Goal: Information Seeking & Learning: Learn about a topic

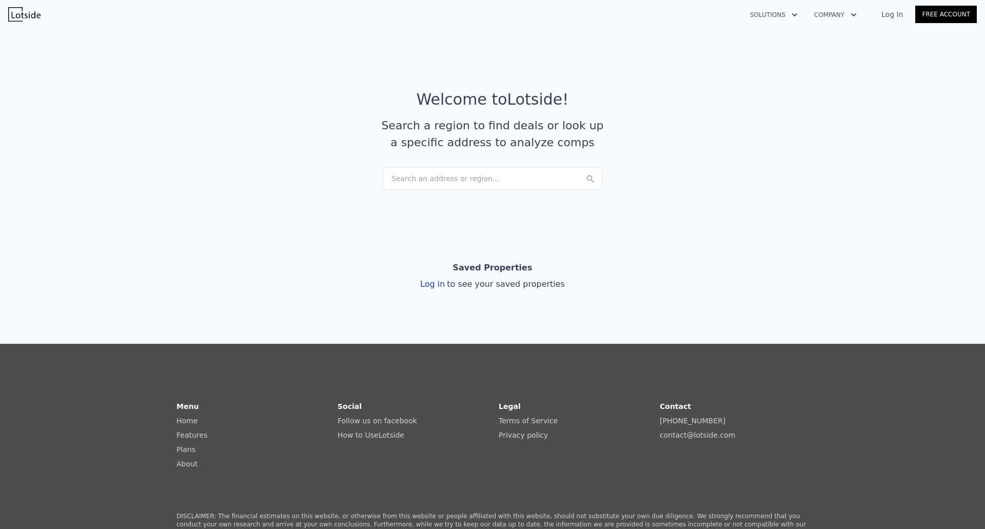
click at [499, 176] on div "Search an address or region..." at bounding box center [492, 178] width 219 height 23
click at [464, 182] on input "1144 n" at bounding box center [492, 176] width 219 height 18
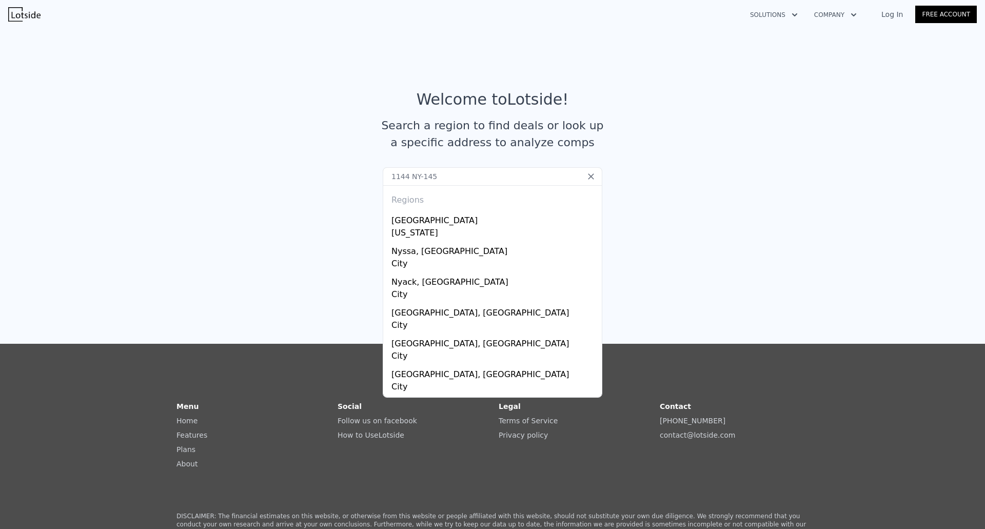
click at [414, 178] on input "1144 NY-145" at bounding box center [492, 176] width 219 height 18
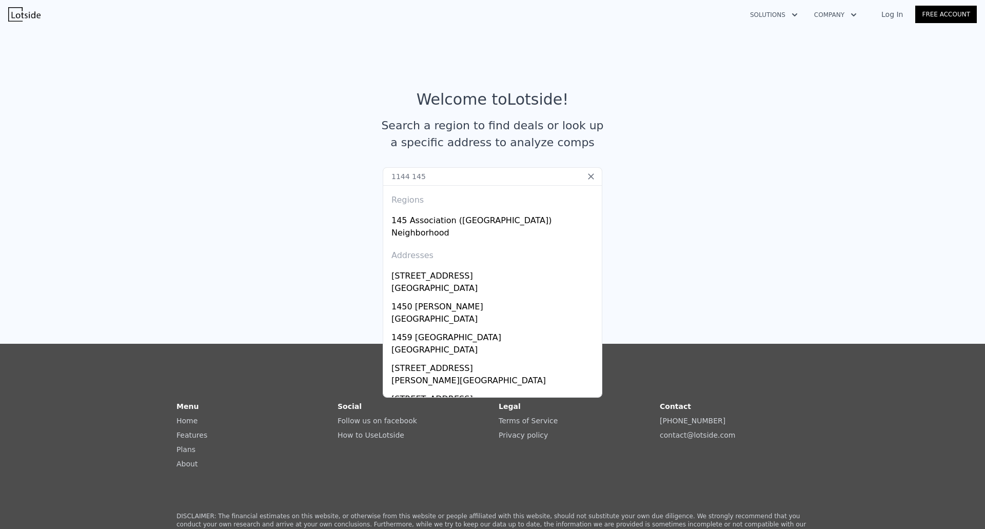
click at [431, 168] on input "1144 145" at bounding box center [492, 176] width 219 height 18
click at [438, 176] on input "1144 145" at bounding box center [492, 176] width 219 height 18
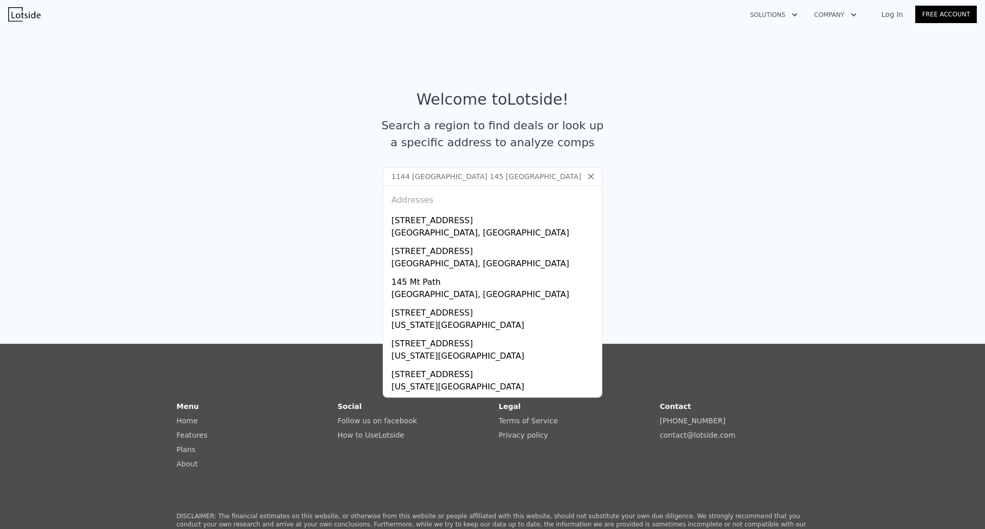
drag, startPoint x: 402, startPoint y: 176, endPoint x: 556, endPoint y: 176, distance: 153.8
click at [556, 176] on input "1144 [GEOGRAPHIC_DATA] 145 [GEOGRAPHIC_DATA]" at bounding box center [492, 176] width 219 height 18
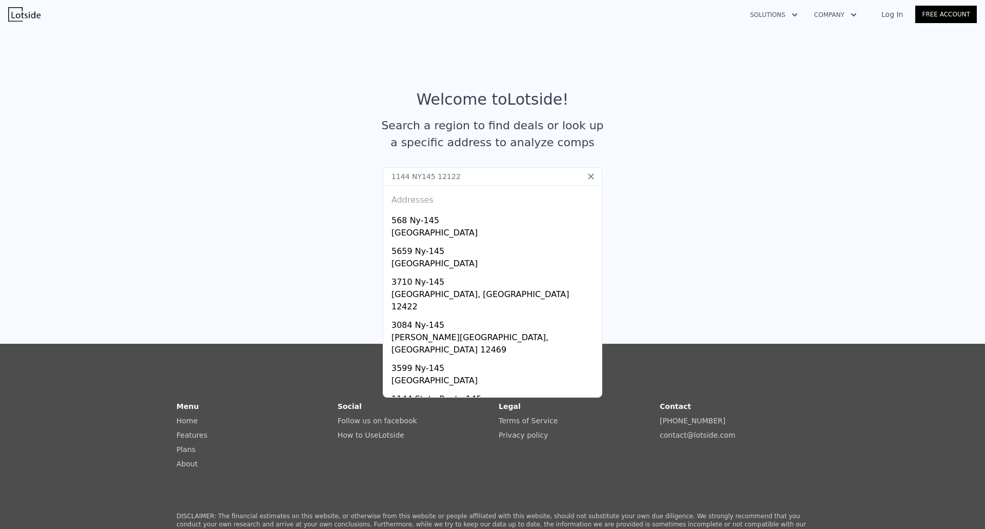
click at [412, 176] on input "1144 NY145 12122" at bounding box center [492, 176] width 219 height 18
type input "1144 NY-145 12122"
click at [498, 389] on div "1144 State Route 145" at bounding box center [494, 397] width 206 height 16
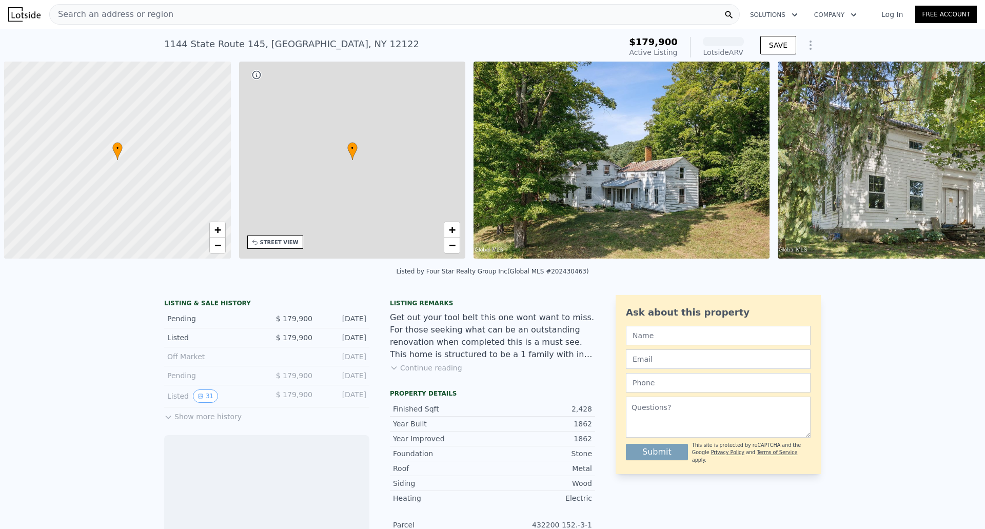
scroll to position [0, 4]
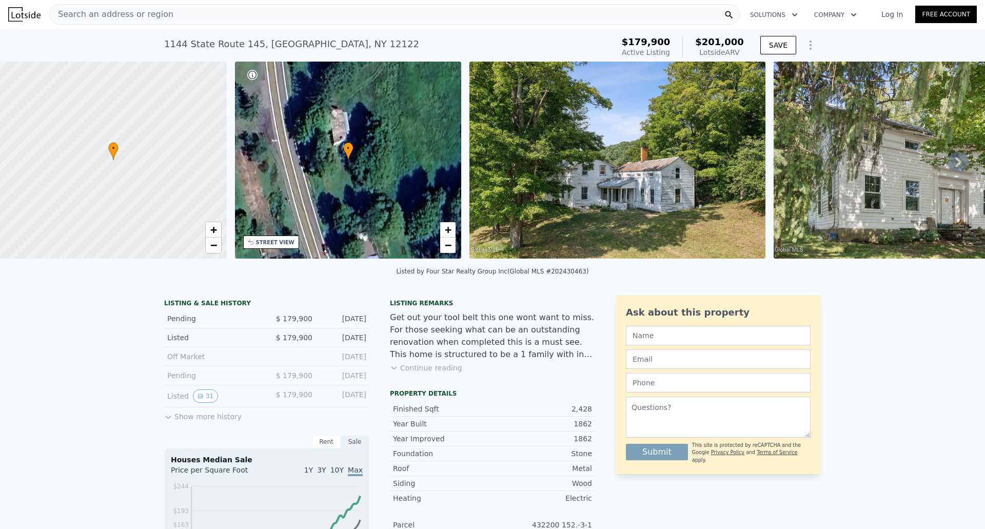
drag, startPoint x: 167, startPoint y: 325, endPoint x: 369, endPoint y: 327, distance: 202.0
click at [198, 398] on icon "View historical data" at bounding box center [200, 396] width 4 height 4
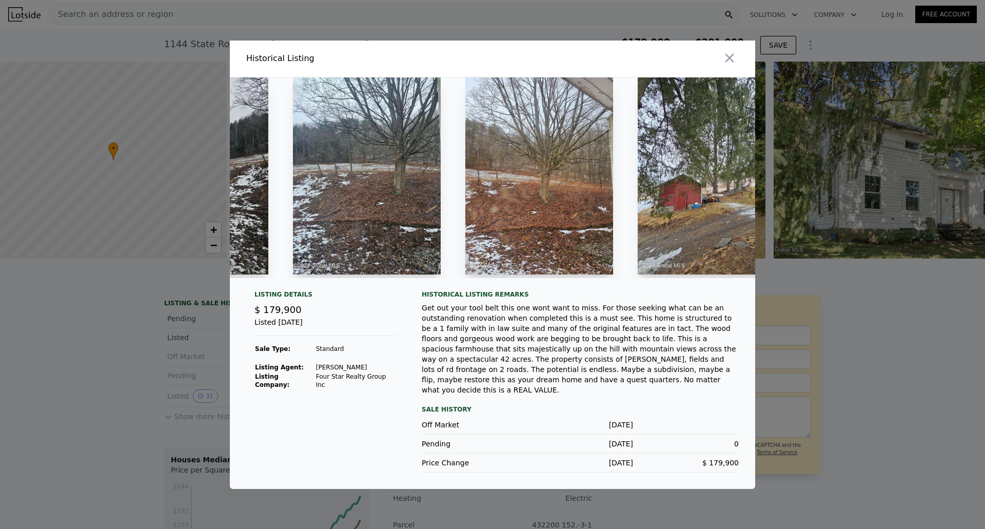
scroll to position [0, 5210]
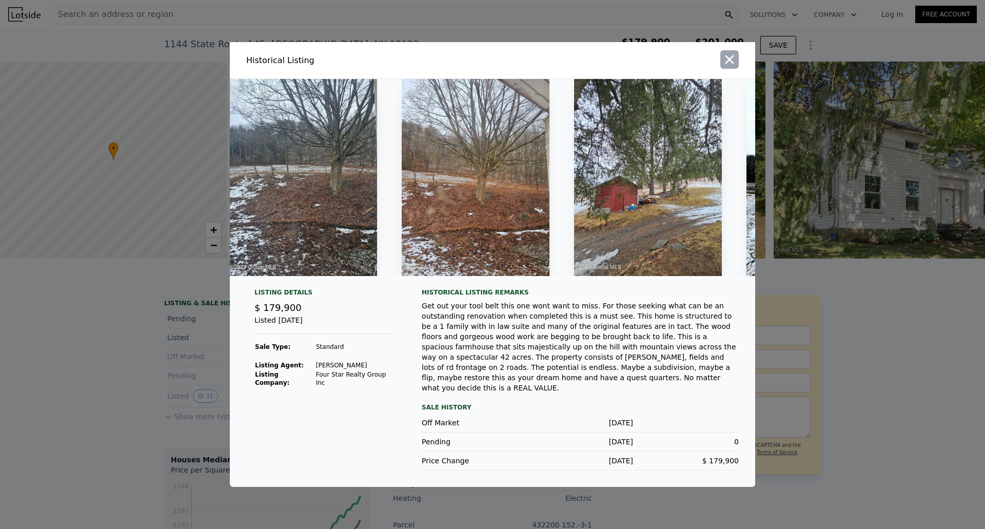
click at [728, 64] on icon "button" at bounding box center [729, 59] width 14 height 14
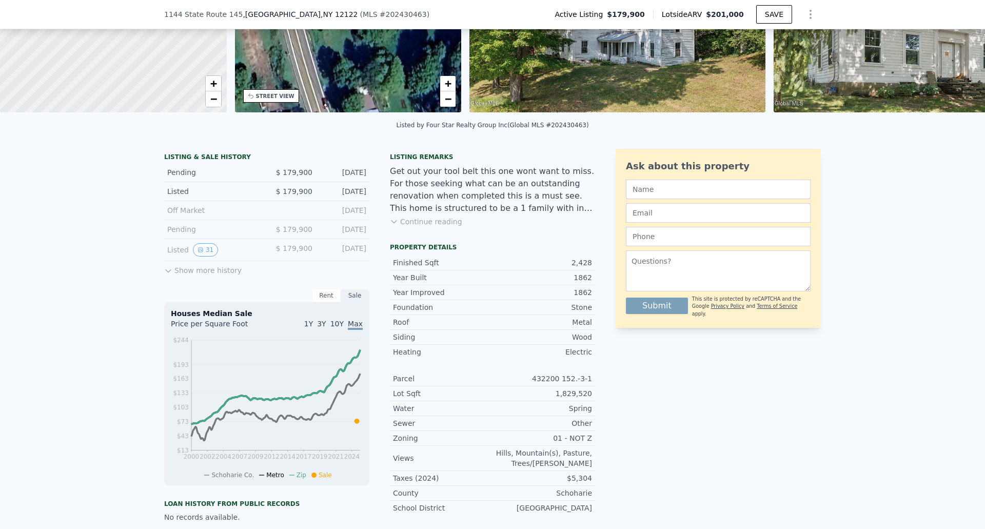
scroll to position [150, 0]
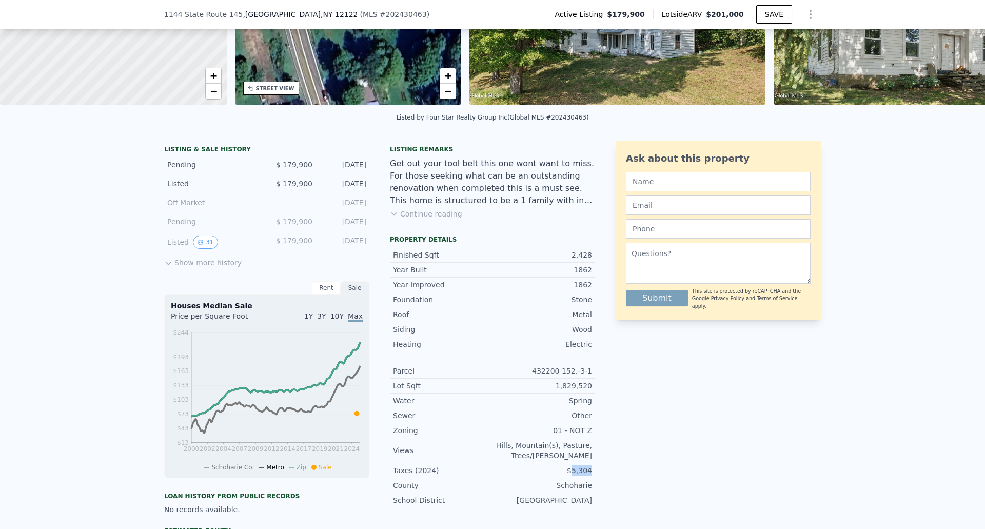
drag, startPoint x: 571, startPoint y: 477, endPoint x: 592, endPoint y: 477, distance: 21.0
click at [592, 477] on div "LISTING & SALE HISTORY Pending $ 179,900 [DATE] Listed $ 179,900 [DATE] Off Mar…" at bounding box center [492, 393] width 656 height 505
click at [498, 435] on div "01 - NOT Z" at bounding box center [541, 430] width 99 height 10
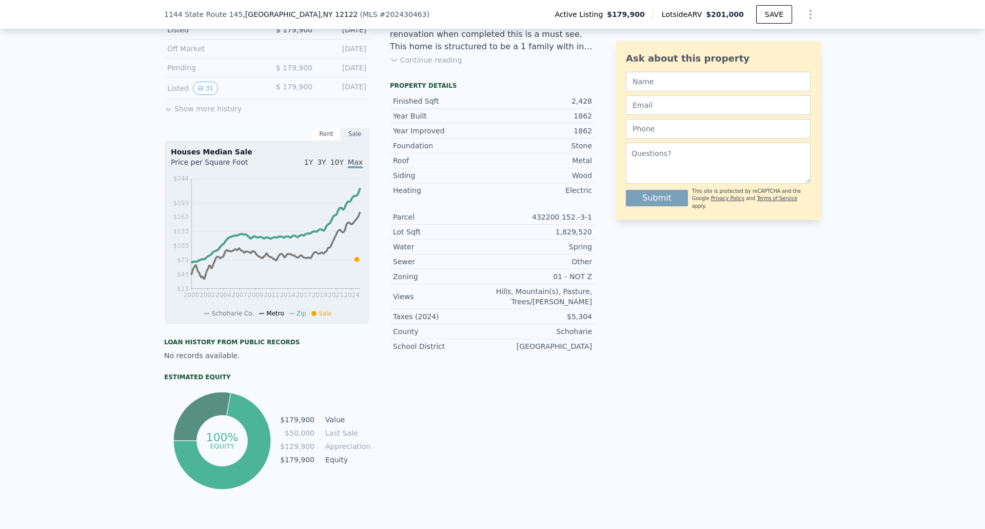
scroll to position [202, 0]
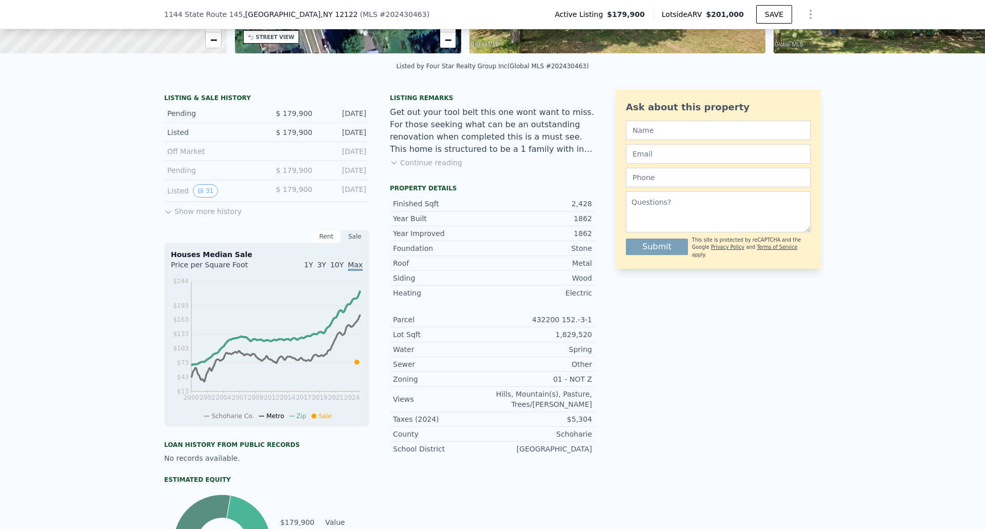
click at [215, 216] on button "Show more history" at bounding box center [202, 209] width 77 height 14
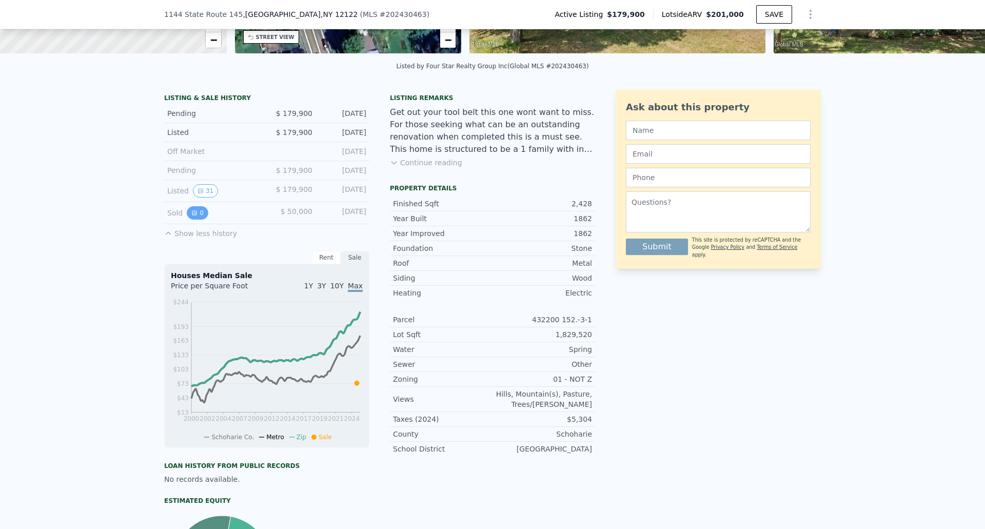
click at [192, 215] on icon "View historical data" at bounding box center [194, 213] width 4 height 4
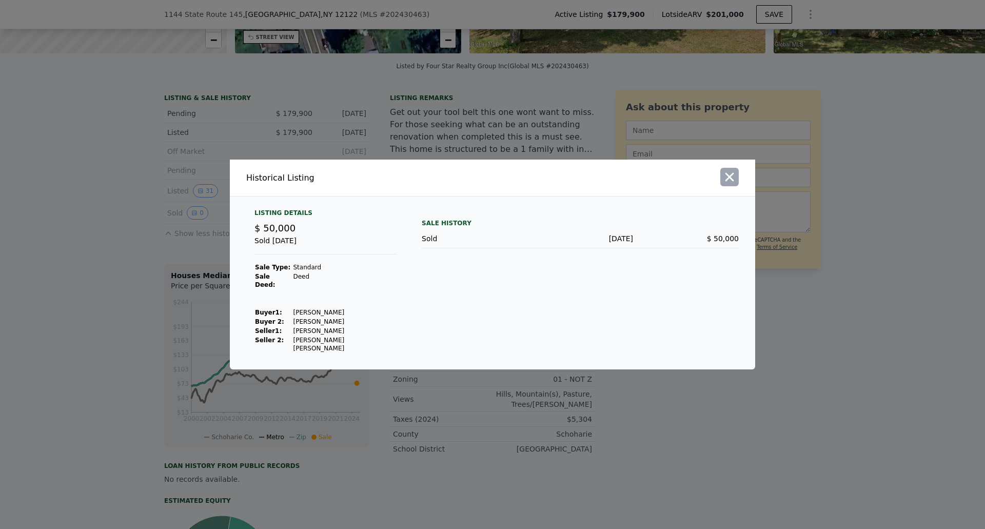
click at [733, 182] on icon "button" at bounding box center [729, 177] width 9 height 9
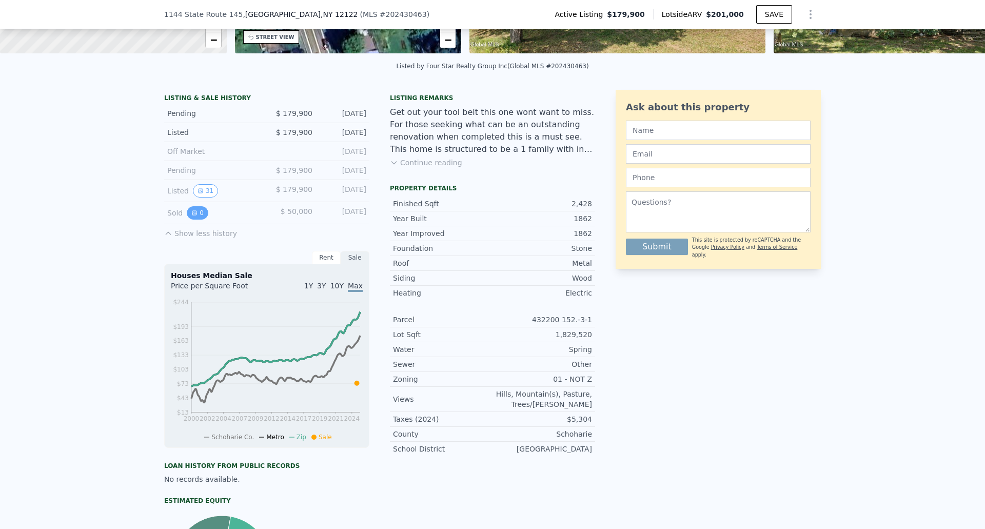
click at [193, 218] on button "0" at bounding box center [198, 212] width 22 height 13
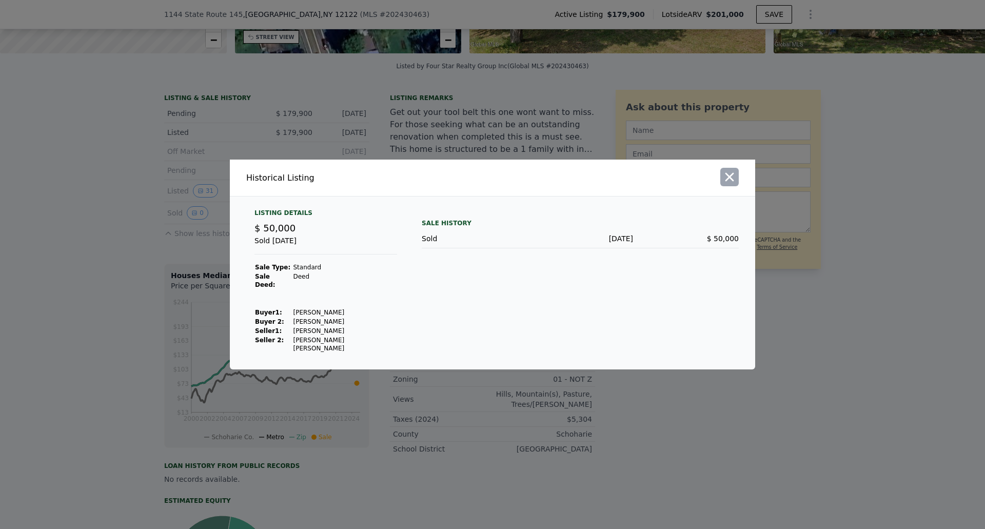
click at [727, 182] on icon "button" at bounding box center [729, 177] width 9 height 9
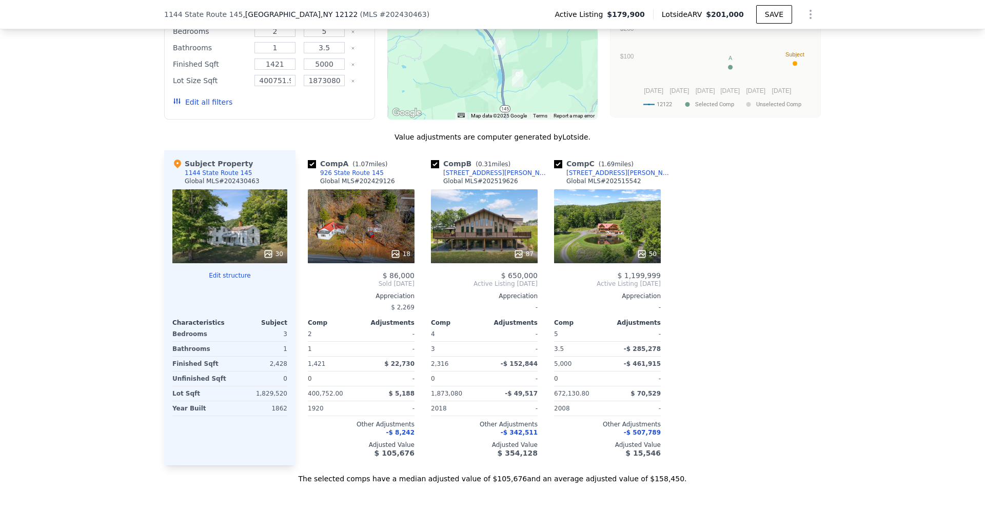
scroll to position [1073, 0]
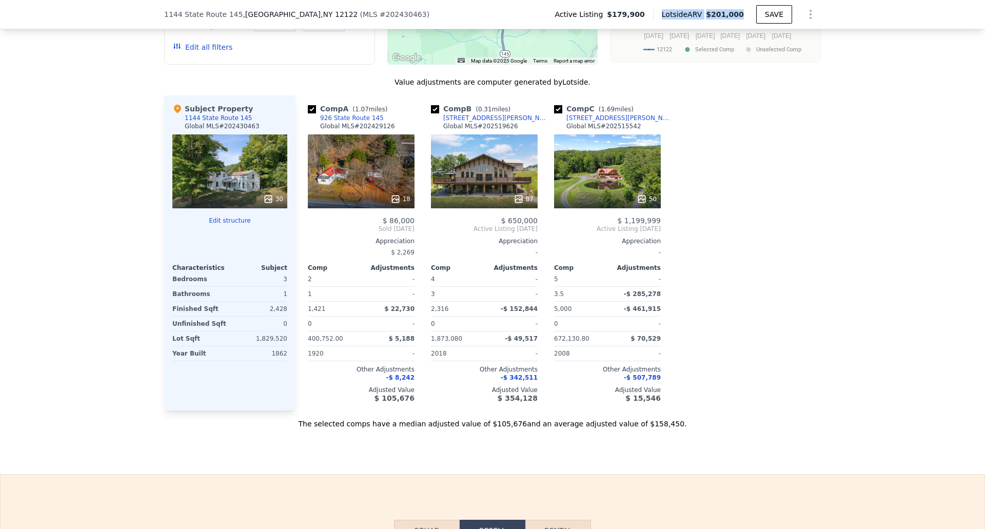
drag, startPoint x: 672, startPoint y: 15, endPoint x: 747, endPoint y: 13, distance: 74.9
click at [747, 13] on div "Lotside ARV $201,000" at bounding box center [704, 14] width 103 height 10
click at [854, 204] on div "We found 3 sales that match your search Listings provided by Global MLS . Filte…" at bounding box center [492, 141] width 985 height 573
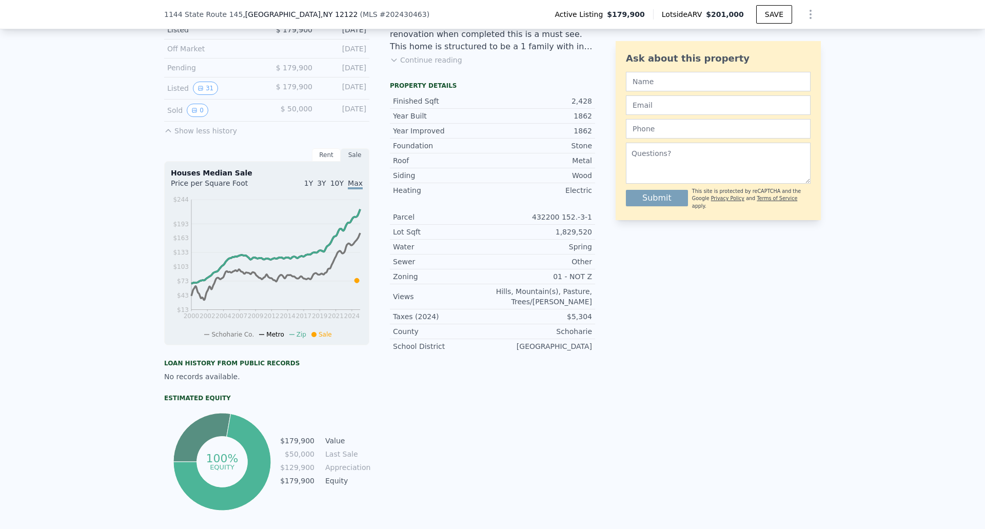
scroll to position [48, 0]
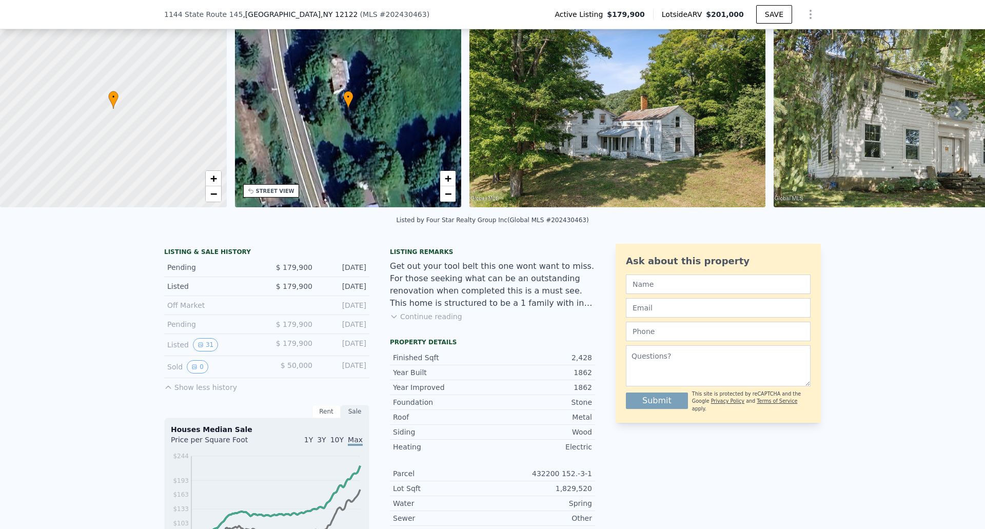
click at [411, 322] on button "Continue reading" at bounding box center [426, 316] width 72 height 10
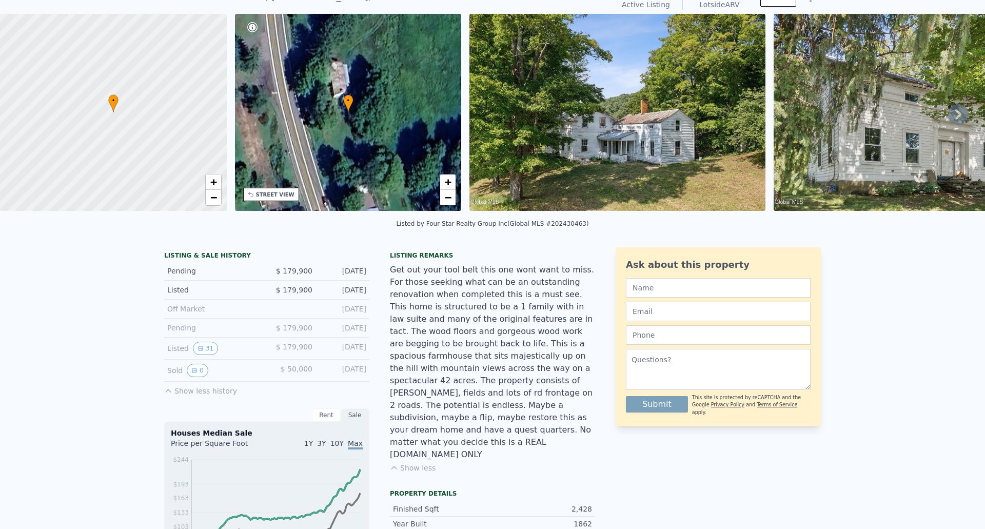
scroll to position [4, 0]
